Goal: Task Accomplishment & Management: Manage account settings

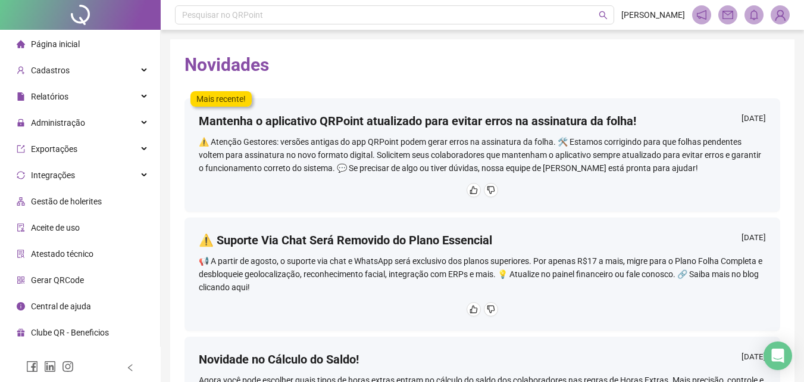
click at [35, 46] on span "Página inicial" at bounding box center [55, 44] width 49 height 10
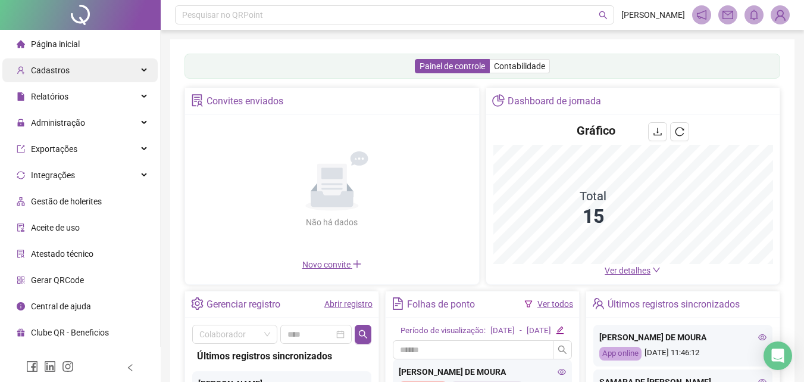
click at [51, 74] on span "Cadastros" at bounding box center [50, 71] width 39 height 10
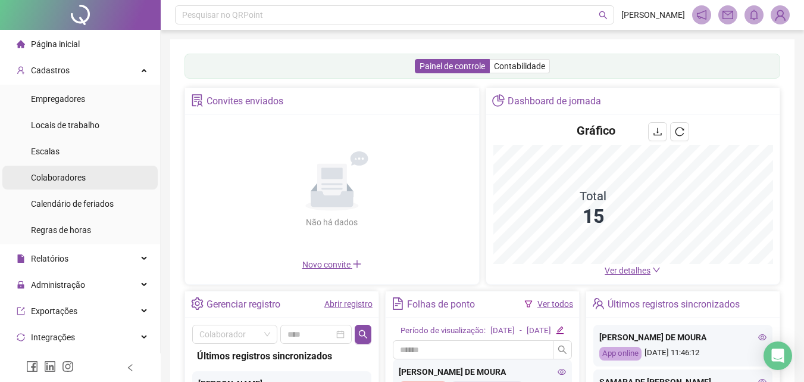
click at [88, 177] on li "Colaboradores" at bounding box center [79, 178] width 155 height 24
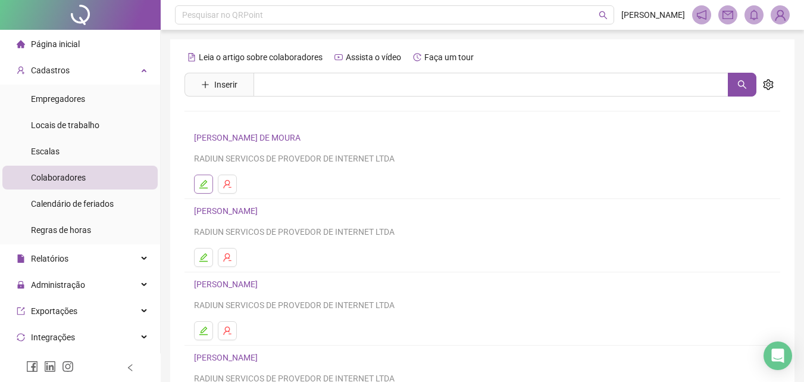
click at [204, 185] on icon "edit" at bounding box center [203, 184] width 8 height 8
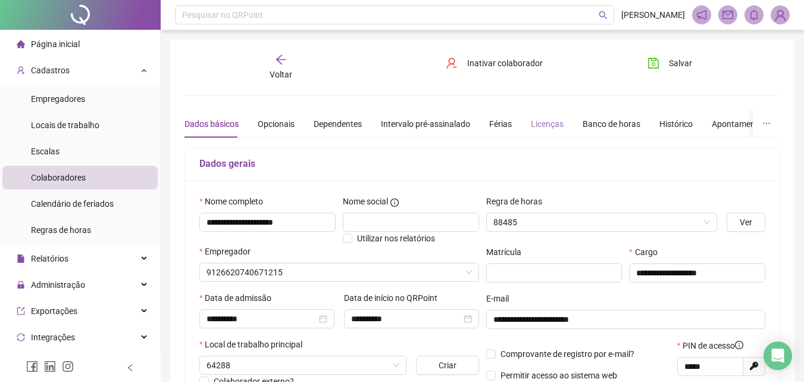
type input "**********"
click at [603, 135] on div "Banco de horas" at bounding box center [612, 123] width 58 height 27
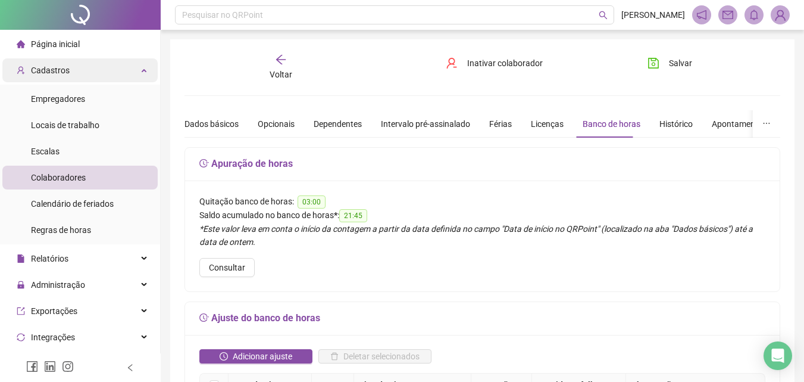
click at [93, 71] on div "Cadastros" at bounding box center [79, 70] width 155 height 24
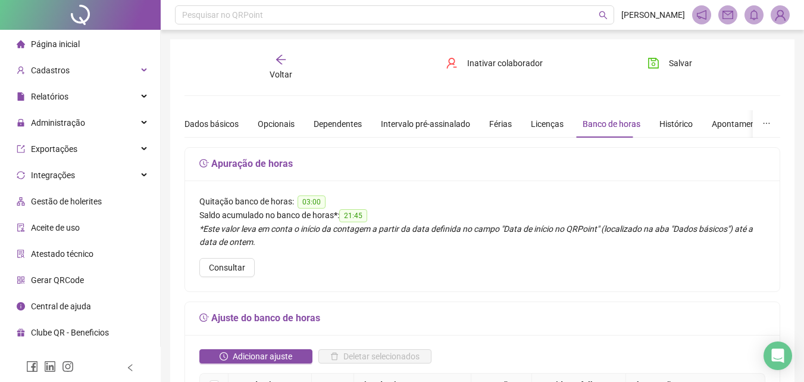
click at [95, 44] on li "Página inicial" at bounding box center [79, 44] width 155 height 24
